Goal: Transaction & Acquisition: Book appointment/travel/reservation

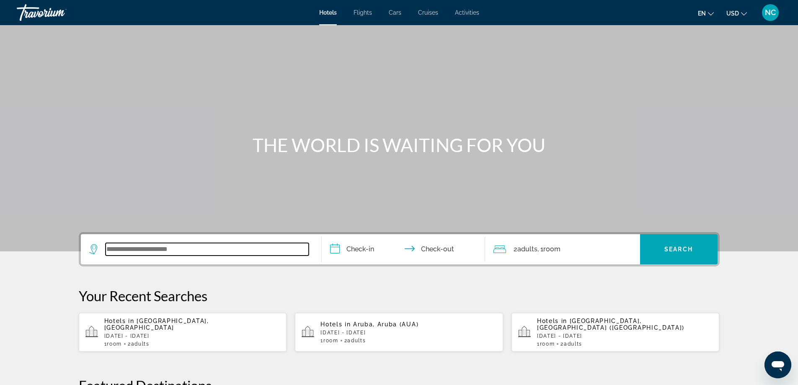
click at [130, 244] on input "Search widget" at bounding box center [207, 249] width 203 height 13
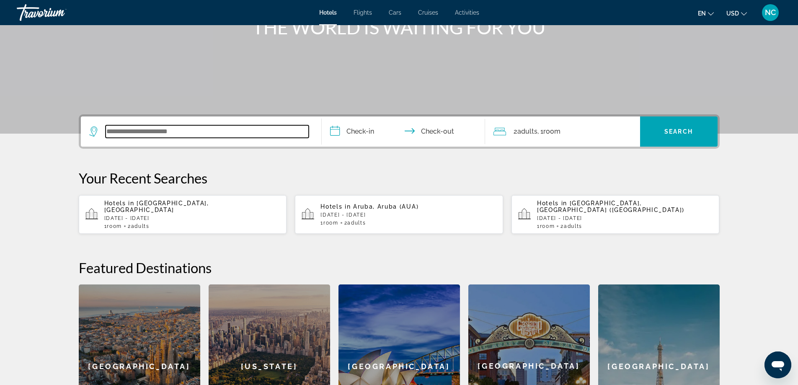
scroll to position [205, 0]
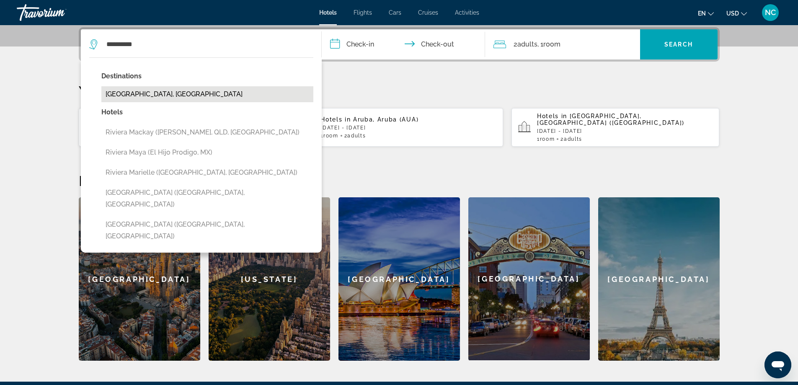
click at [145, 92] on button "[GEOGRAPHIC_DATA], [GEOGRAPHIC_DATA]" at bounding box center [207, 94] width 212 height 16
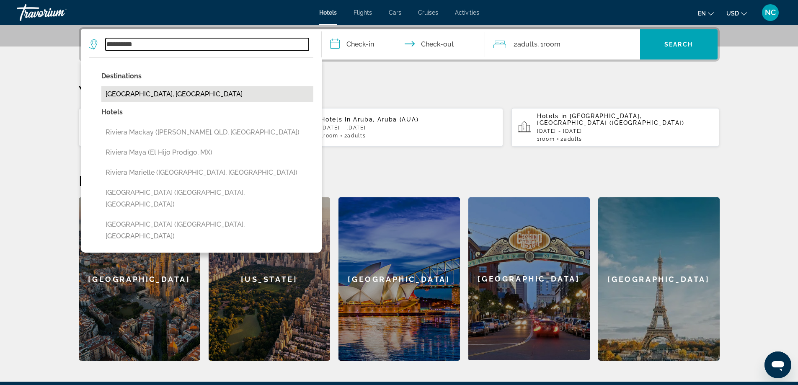
type input "**********"
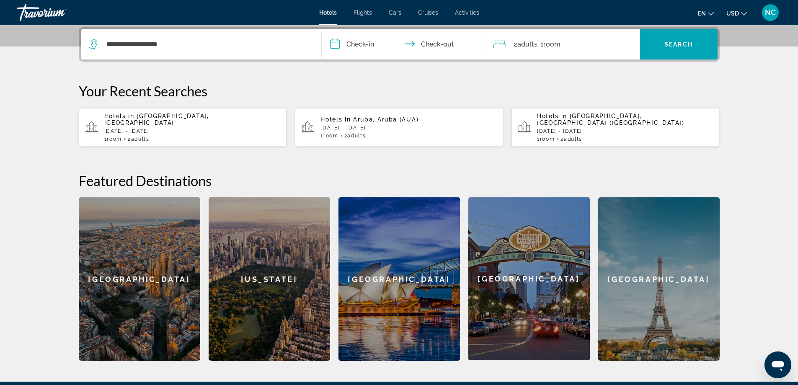
click at [347, 46] on input "**********" at bounding box center [405, 45] width 167 height 33
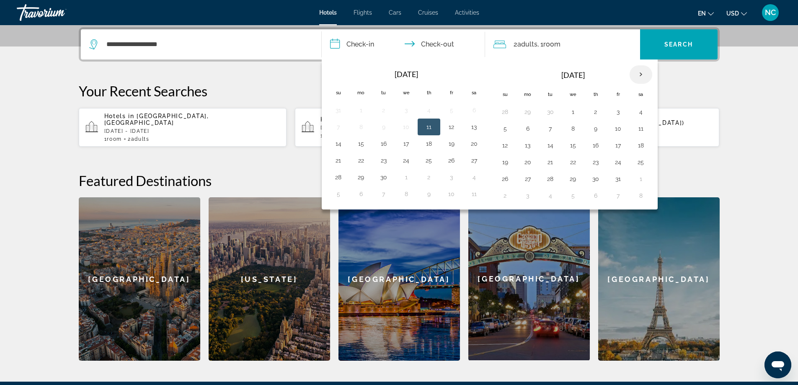
click at [642, 76] on th "Next month" at bounding box center [640, 74] width 23 height 18
click at [427, 129] on button "6" at bounding box center [428, 129] width 13 height 12
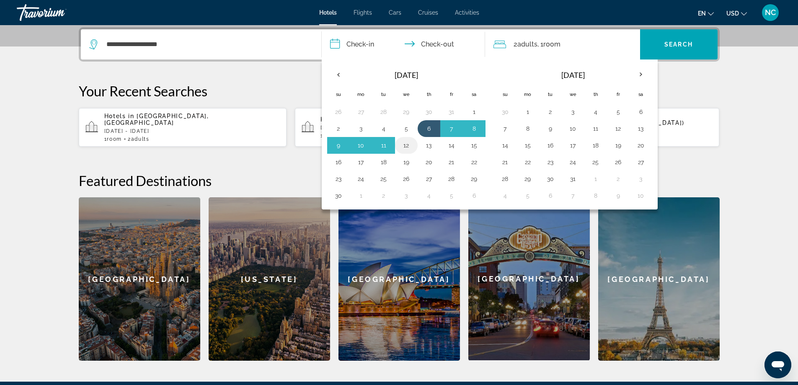
click at [405, 144] on button "12" at bounding box center [406, 145] width 13 height 12
type input "**********"
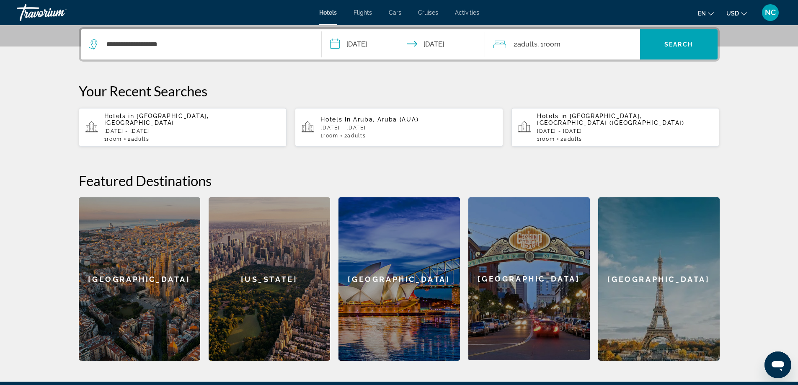
click at [558, 45] on span "Room" at bounding box center [551, 44] width 17 height 8
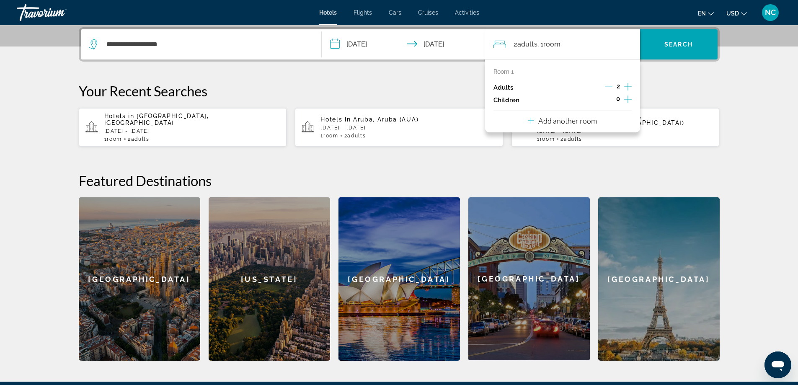
click at [626, 101] on icon "Increment children" at bounding box center [628, 99] width 8 height 10
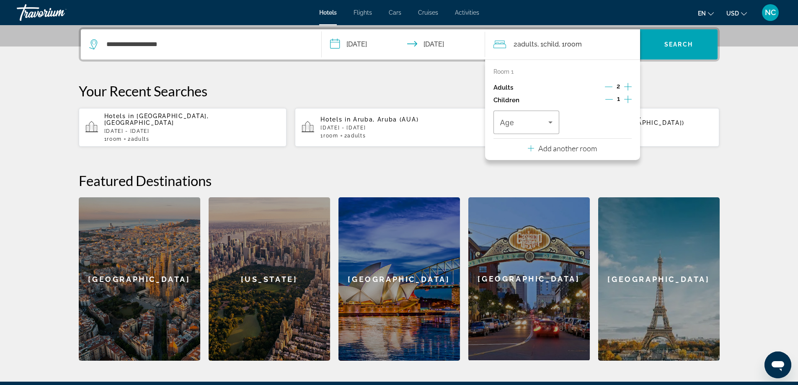
click at [626, 101] on icon "Increment children" at bounding box center [628, 99] width 8 height 10
click at [552, 121] on icon "Travelers: 2 adults, 2 children" at bounding box center [550, 122] width 4 height 2
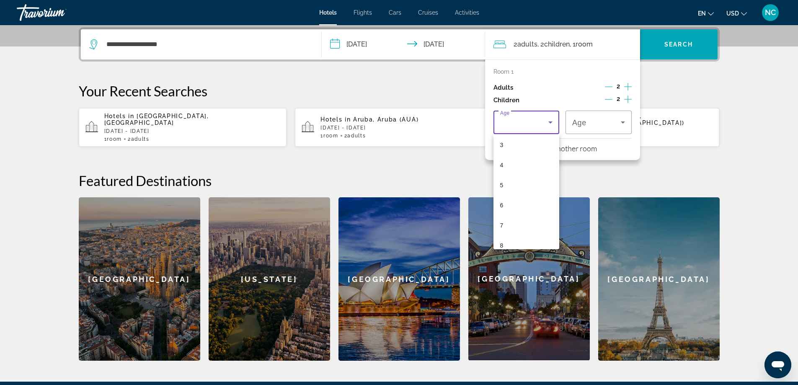
scroll to position [84, 0]
click at [507, 186] on mat-option "6" at bounding box center [526, 184] width 66 height 20
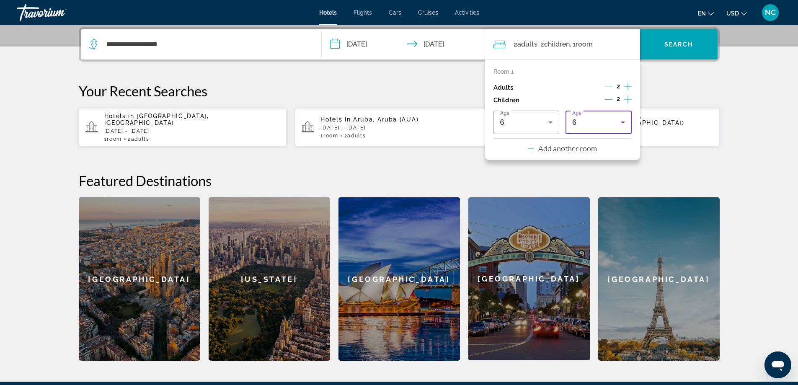
click at [624, 122] on icon "Travelers: 2 adults, 2 children" at bounding box center [623, 122] width 10 height 10
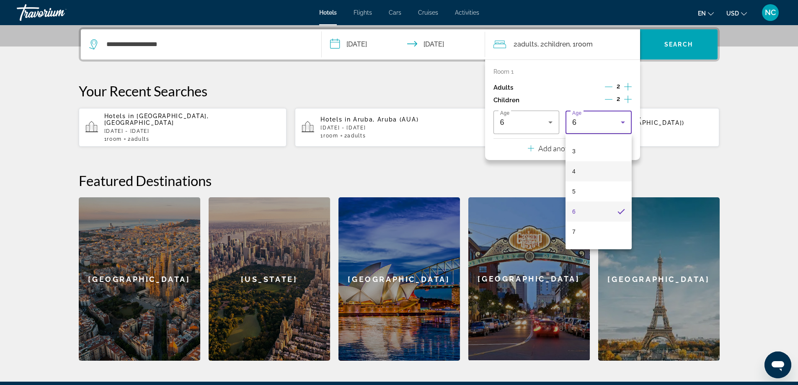
scroll to position [71, 0]
click at [585, 216] on mat-option "7" at bounding box center [598, 217] width 66 height 20
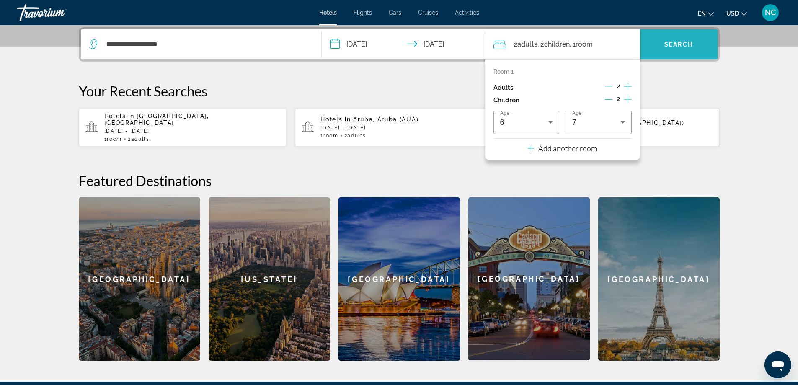
click at [674, 46] on span "Search" at bounding box center [678, 44] width 28 height 7
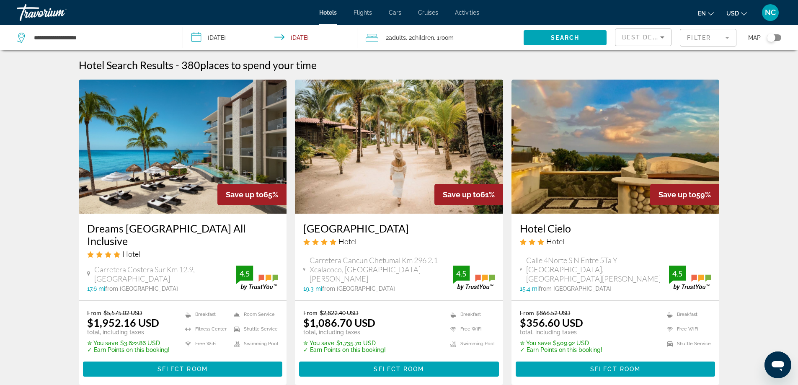
click at [727, 36] on mat-form-field "Filter" at bounding box center [708, 38] width 57 height 18
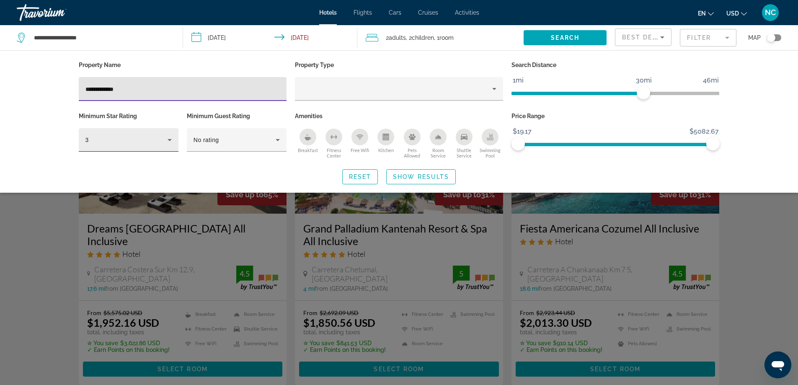
type input "**********"
click at [171, 139] on icon "Hotel Filters" at bounding box center [170, 140] width 10 height 10
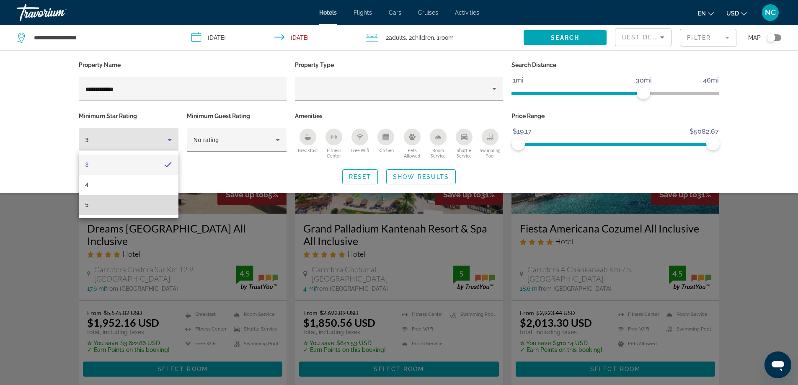
click at [113, 207] on mat-option "5" at bounding box center [129, 205] width 100 height 20
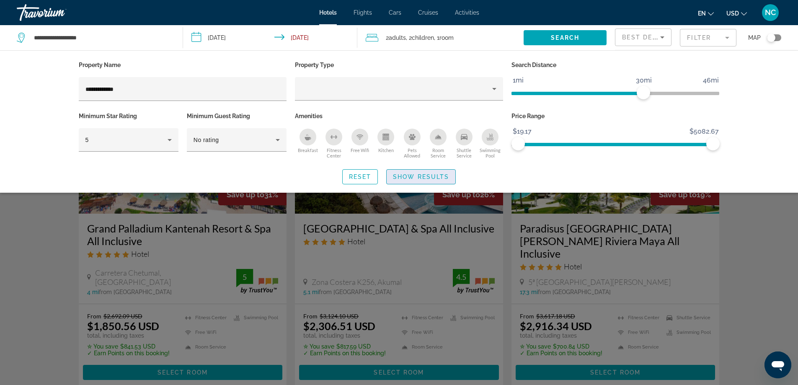
click at [423, 175] on span "Show Results" at bounding box center [421, 176] width 56 height 7
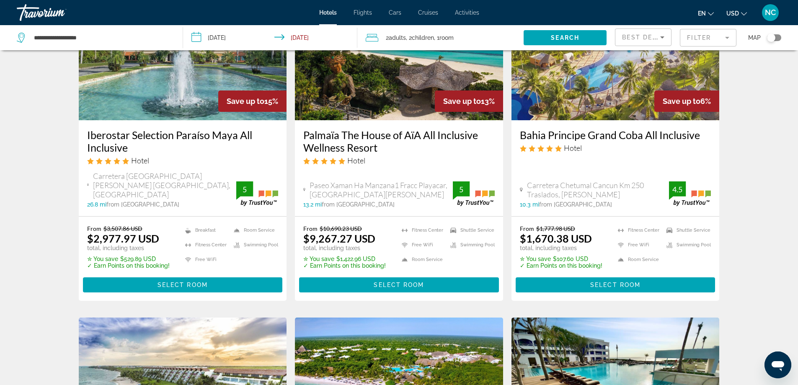
scroll to position [293, 0]
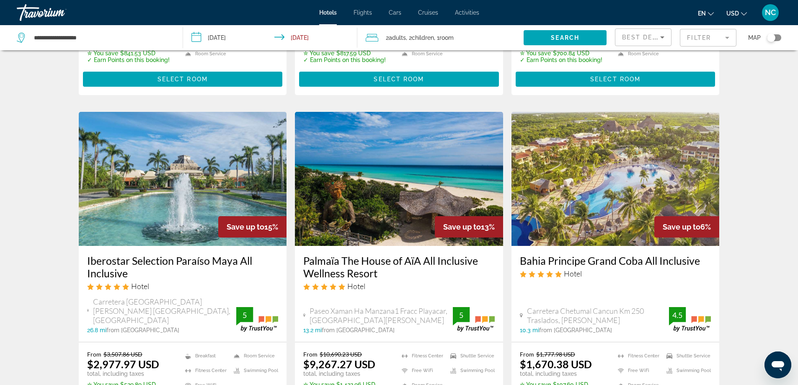
click at [390, 172] on img "Main content" at bounding box center [399, 179] width 208 height 134
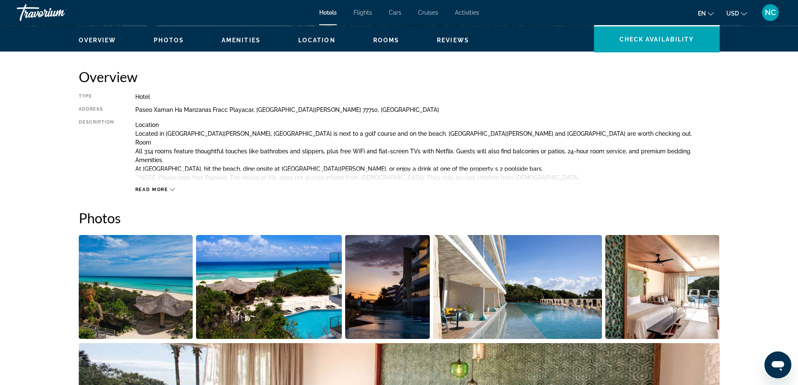
scroll to position [251, 0]
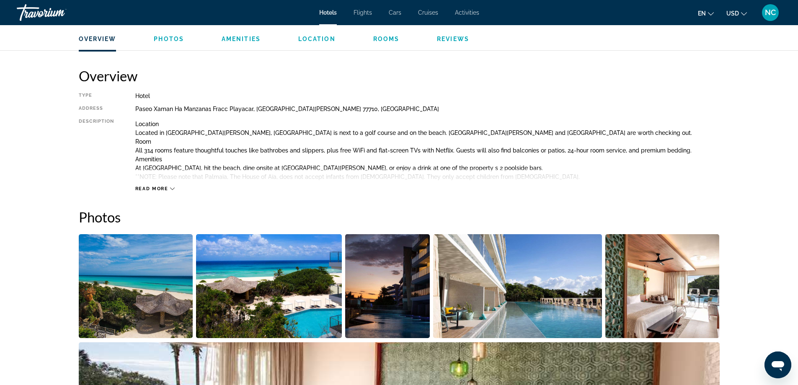
click at [171, 191] on icon "Main content" at bounding box center [172, 188] width 5 height 5
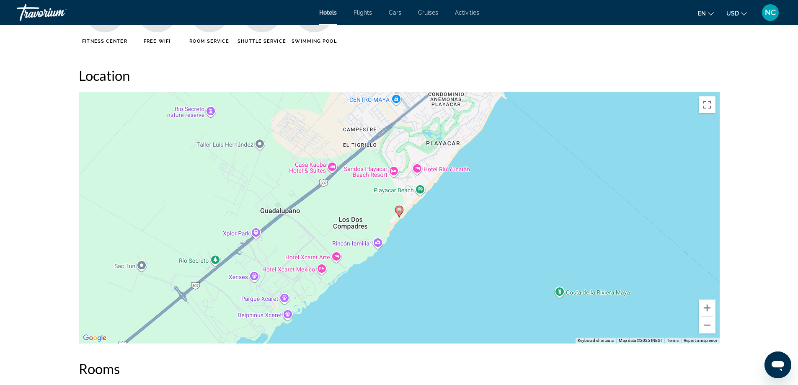
scroll to position [754, 0]
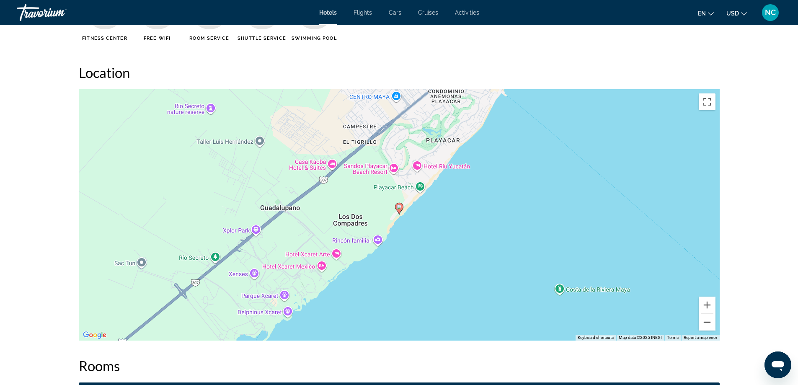
click at [708, 322] on button "Zoom out" at bounding box center [707, 322] width 17 height 17
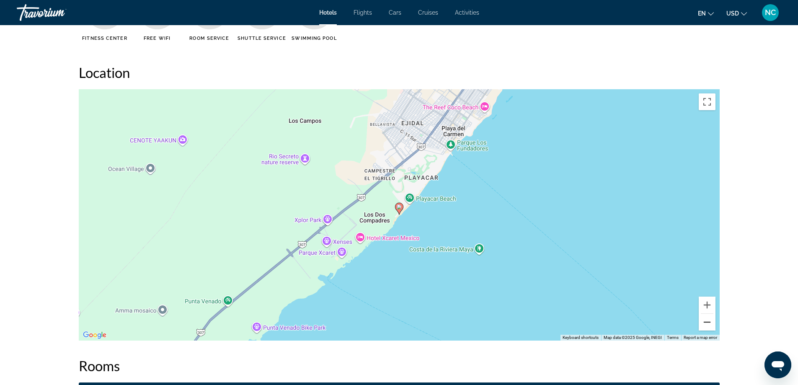
click at [708, 322] on button "Zoom out" at bounding box center [707, 322] width 17 height 17
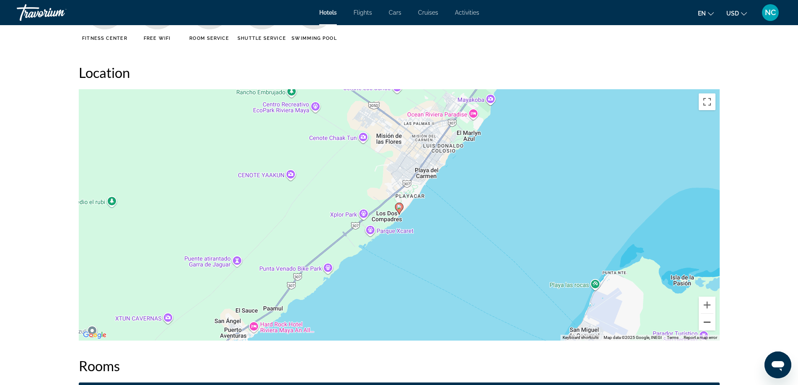
click at [708, 322] on button "Zoom out" at bounding box center [707, 322] width 17 height 17
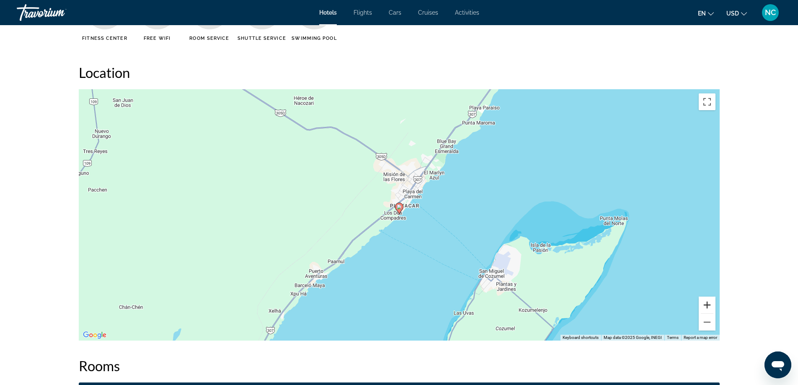
click at [708, 304] on button "Zoom in" at bounding box center [707, 305] width 17 height 17
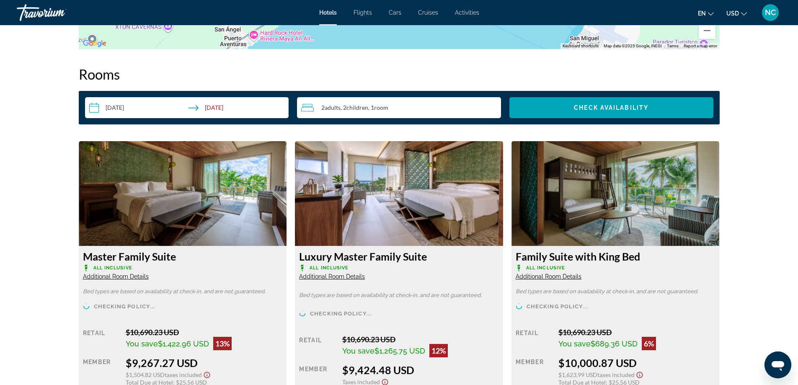
scroll to position [1089, 0]
